Goal: Information Seeking & Learning: Learn about a topic

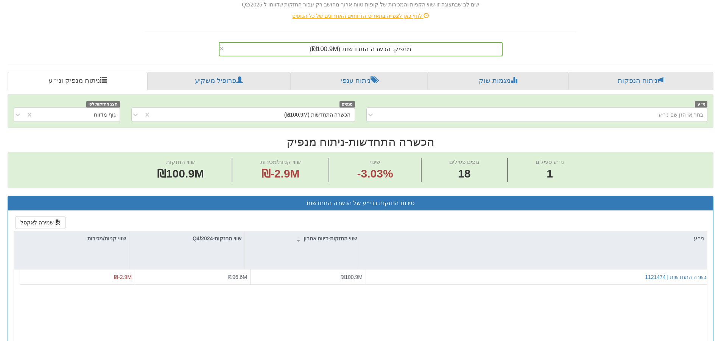
scroll to position [55, 0]
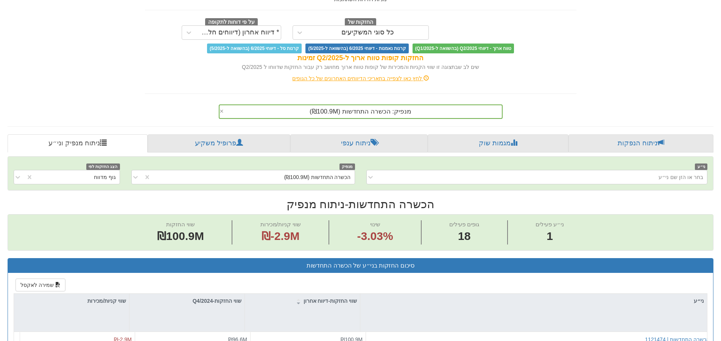
click at [374, 113] on span "מנפיק: ‏הכשרה התחדשות ‎(₪100.9M)‎" at bounding box center [361, 111] width 102 height 7
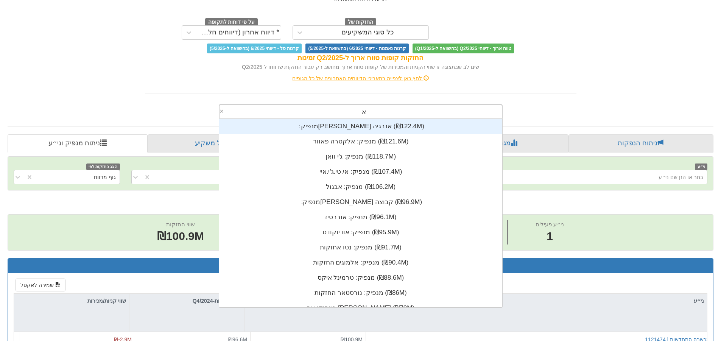
scroll to position [0, 0]
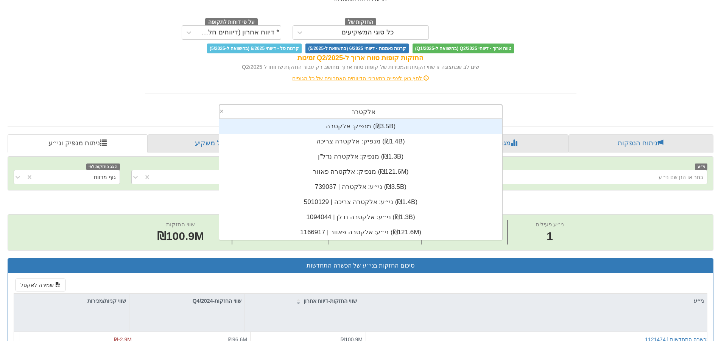
type input "[PERSON_NAME]"
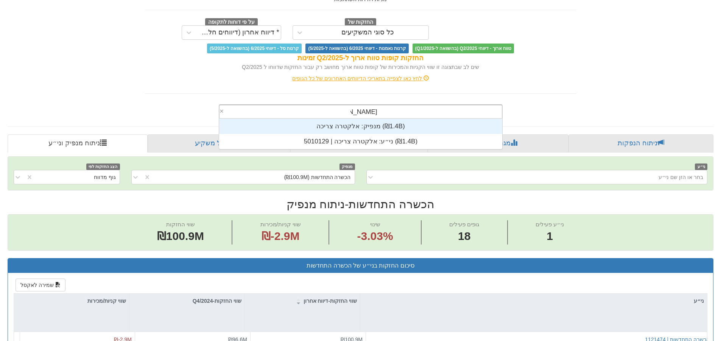
scroll to position [30, 0]
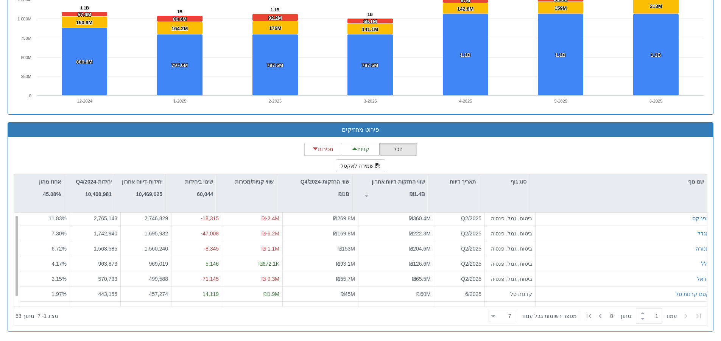
scroll to position [12, 0]
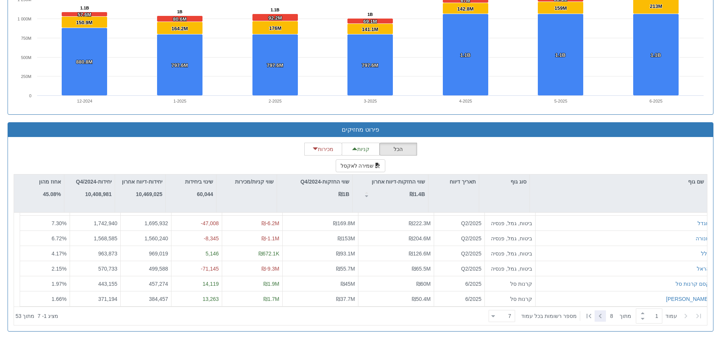
click at [600, 316] on icon at bounding box center [600, 316] width 9 height 9
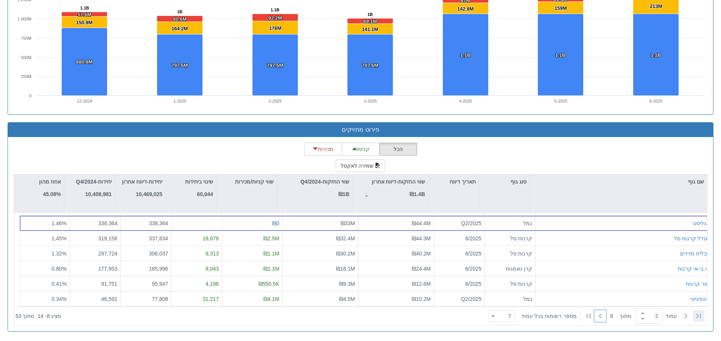
click at [699, 319] on icon at bounding box center [698, 316] width 9 height 9
click at [596, 314] on icon at bounding box center [600, 316] width 9 height 9
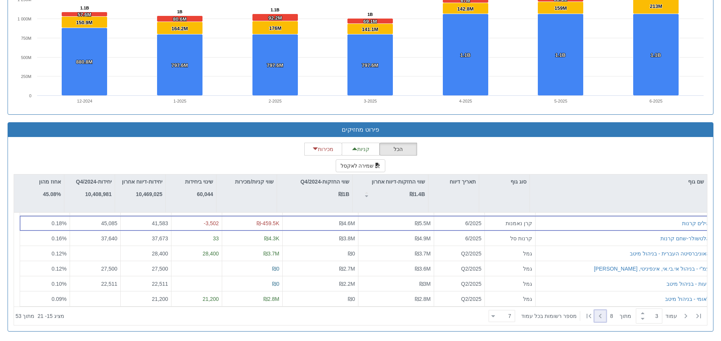
click at [596, 314] on icon at bounding box center [600, 316] width 9 height 9
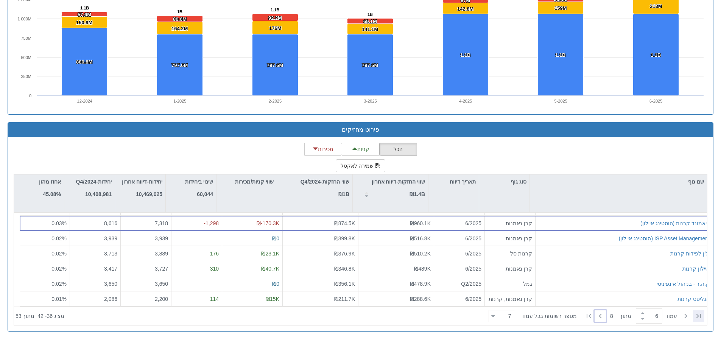
click at [697, 314] on icon at bounding box center [698, 316] width 9 height 9
type input "1"
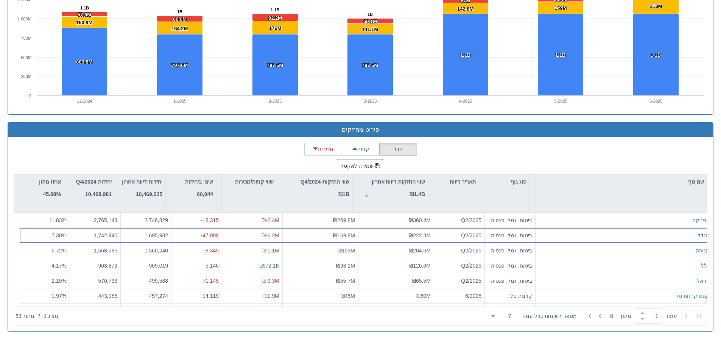
scroll to position [0, 0]
click at [697, 314] on icon at bounding box center [698, 316] width 9 height 9
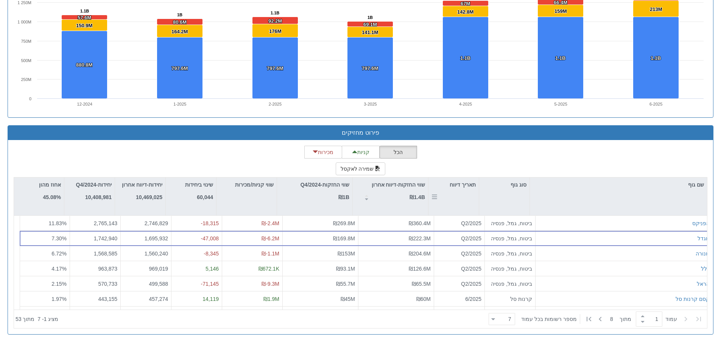
scroll to position [581, 0]
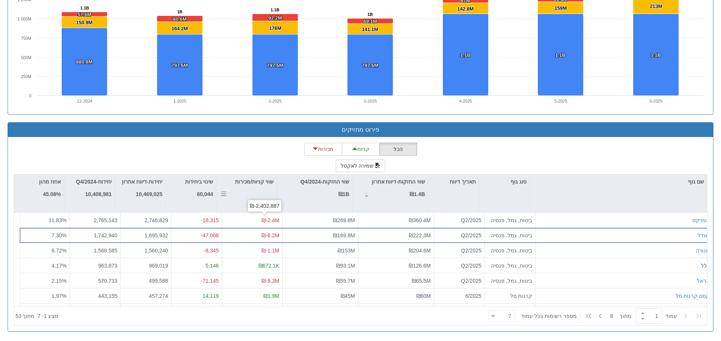
click at [260, 206] on div "₪-2,402,887" at bounding box center [265, 206] width 30 height 8
click at [260, 189] on div "שווי קניות/מכירות" at bounding box center [247, 181] width 60 height 14
